Goal: Task Accomplishment & Management: Manage account settings

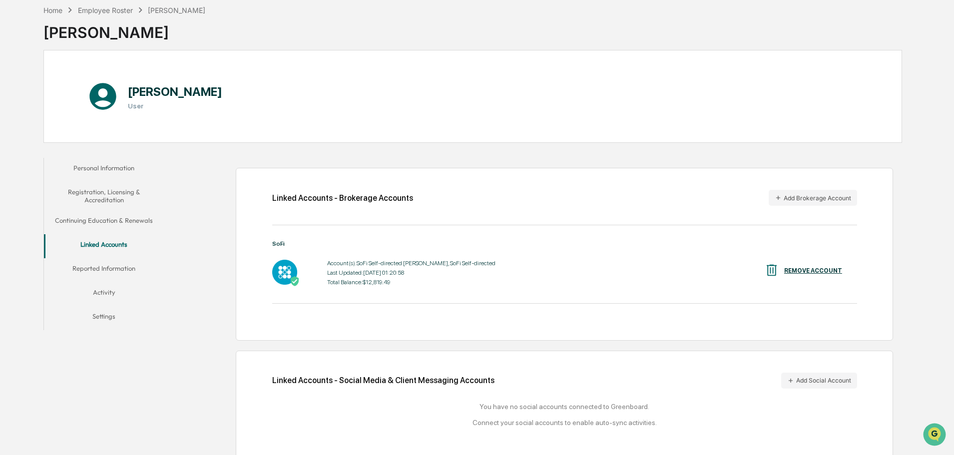
click at [97, 320] on button "Settings" at bounding box center [104, 318] width 120 height 24
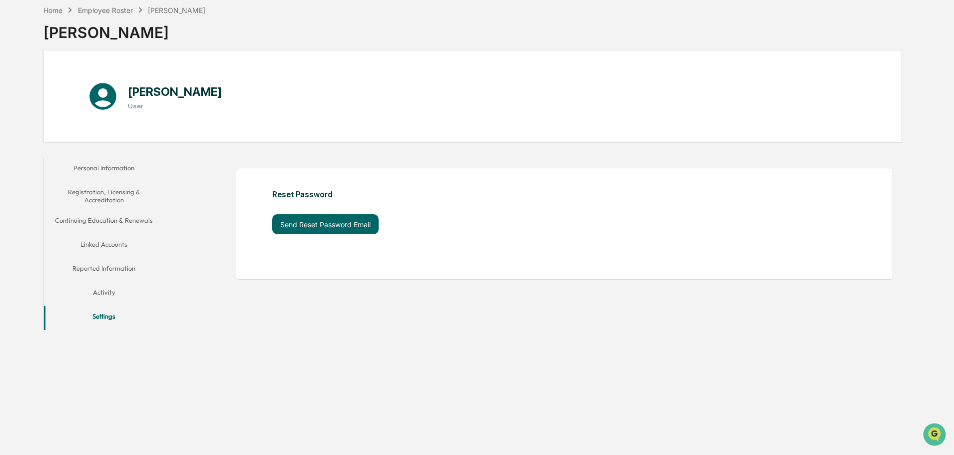
click at [112, 244] on button "Linked Accounts" at bounding box center [104, 246] width 120 height 24
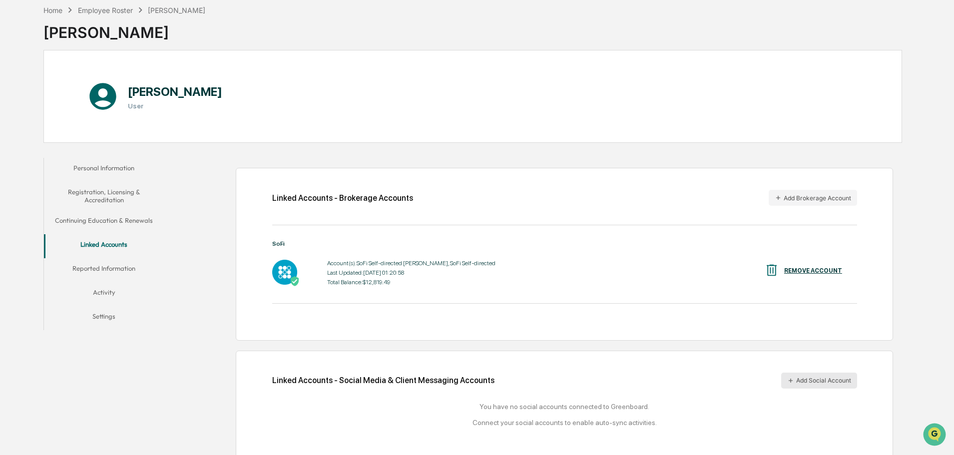
click at [823, 376] on button "Add Social Account" at bounding box center [819, 380] width 76 height 16
